Goal: Navigation & Orientation: Find specific page/section

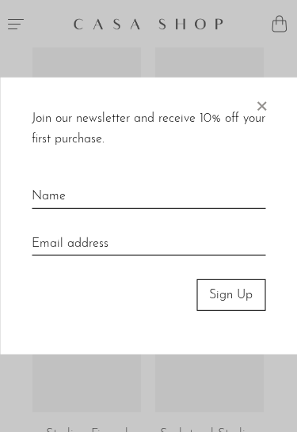
scroll to position [525, 0]
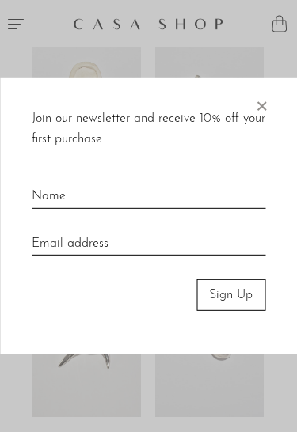
click at [262, 105] on span "×" at bounding box center [261, 103] width 16 height 51
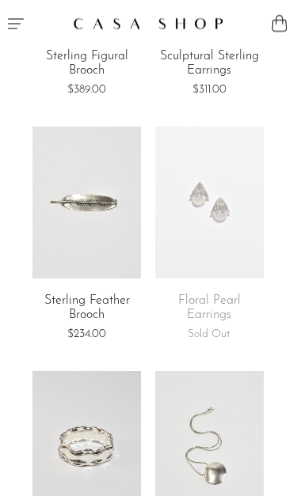
scroll to position [693, 0]
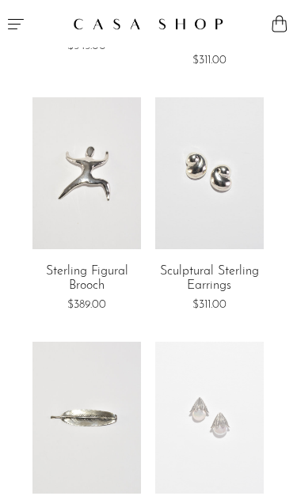
click at [13, 29] on icon "Menu" at bounding box center [16, 24] width 16 height 10
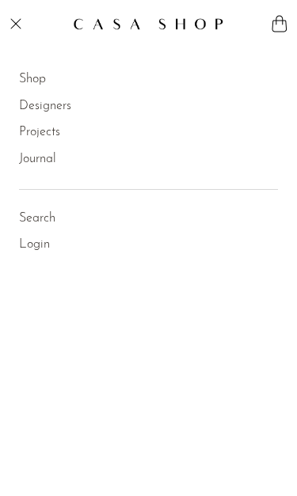
click at [55, 137] on link "Projects" at bounding box center [39, 133] width 41 height 21
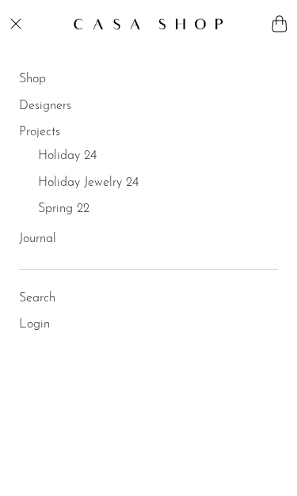
click at [43, 85] on link "Shop" at bounding box center [32, 80] width 27 height 21
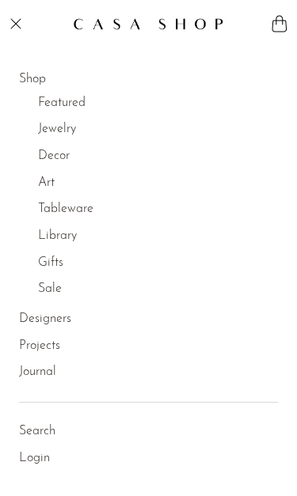
click at [53, 187] on link "Art" at bounding box center [46, 183] width 17 height 21
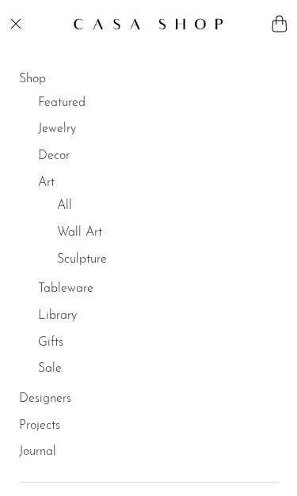
click at [70, 201] on link "All" at bounding box center [64, 206] width 15 height 21
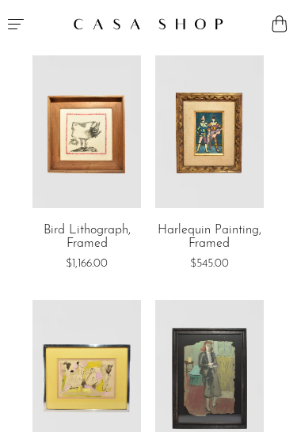
click at [18, 24] on icon "Menu" at bounding box center [16, 24] width 16 height 10
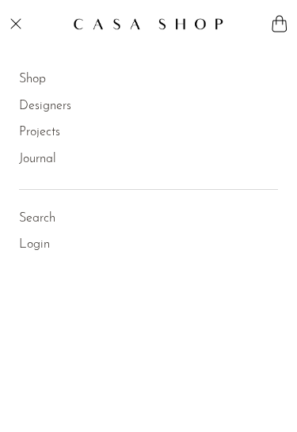
click at [39, 80] on link "Shop" at bounding box center [32, 80] width 27 height 21
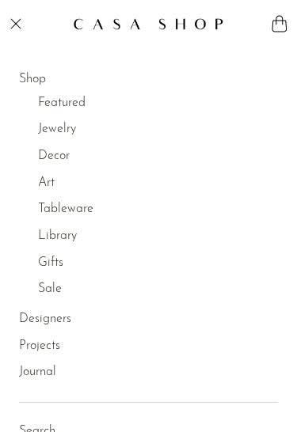
click at [59, 263] on link "Gifts" at bounding box center [50, 263] width 25 height 21
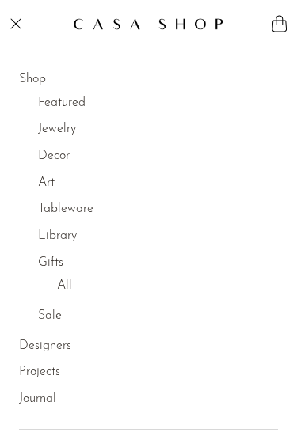
click at [70, 283] on link "All" at bounding box center [64, 286] width 15 height 21
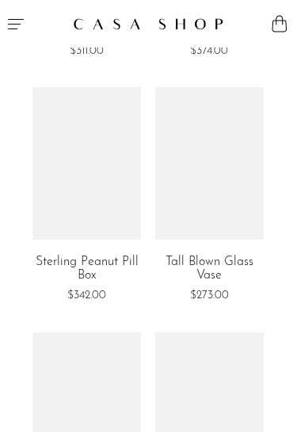
scroll to position [2896, 0]
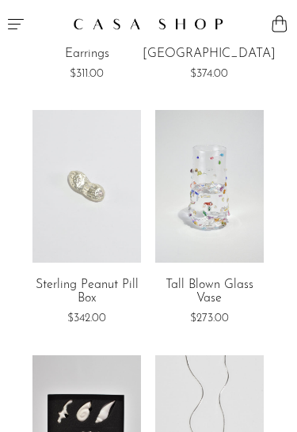
click at [10, 23] on icon "Menu" at bounding box center [15, 23] width 19 height 19
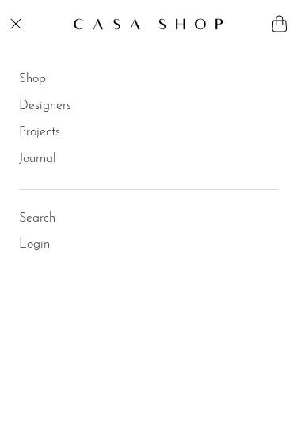
click at [67, 109] on link "Designers" at bounding box center [45, 107] width 52 height 21
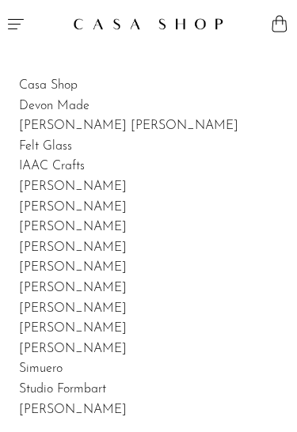
click at [51, 89] on link "Casa Shop" at bounding box center [48, 85] width 59 height 13
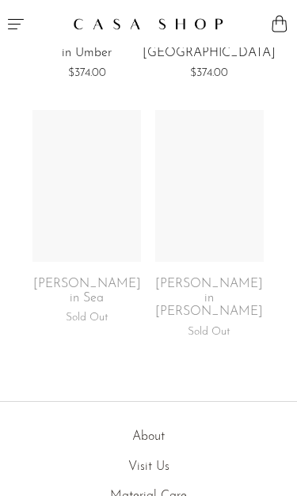
scroll to position [2745, 0]
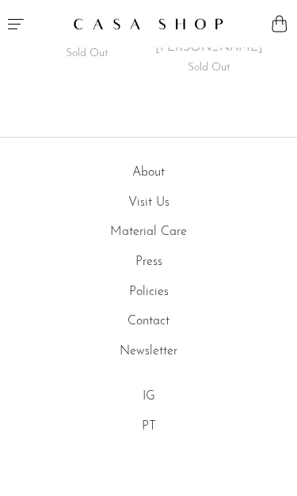
click at [15, 26] on icon "Menu" at bounding box center [15, 23] width 19 height 19
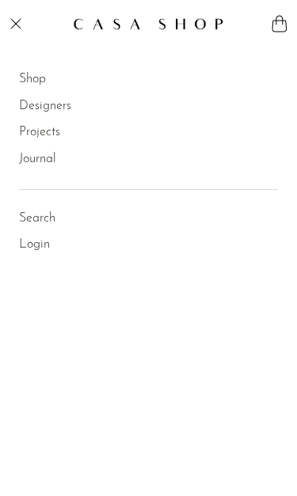
click at [14, 29] on icon "Menu" at bounding box center [15, 23] width 19 height 19
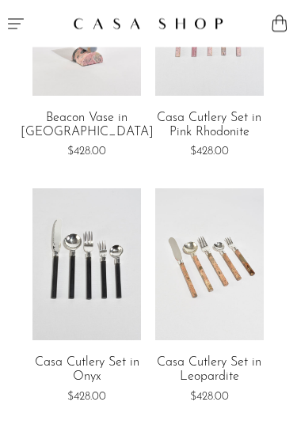
scroll to position [1402, 0]
